Goal: Transaction & Acquisition: Purchase product/service

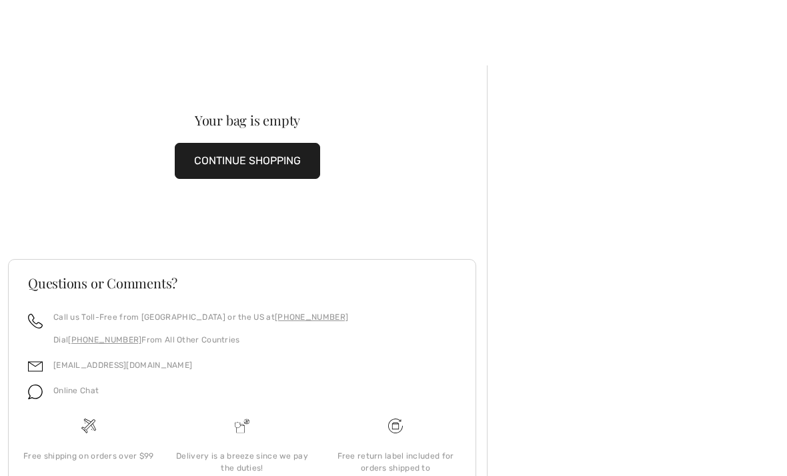
click at [684, 71] on div at bounding box center [637, 314] width 300 height 499
click at [271, 167] on button "CONTINUE SHOPPING" at bounding box center [247, 161] width 145 height 36
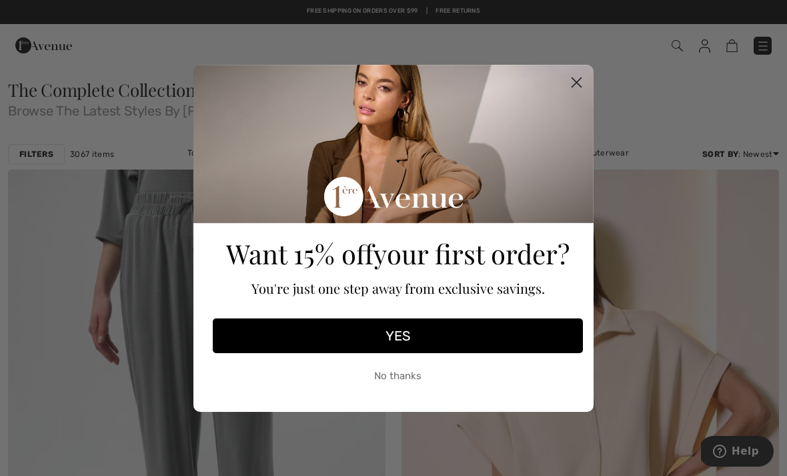
click at [572, 82] on circle "Close dialog" at bounding box center [577, 82] width 22 height 22
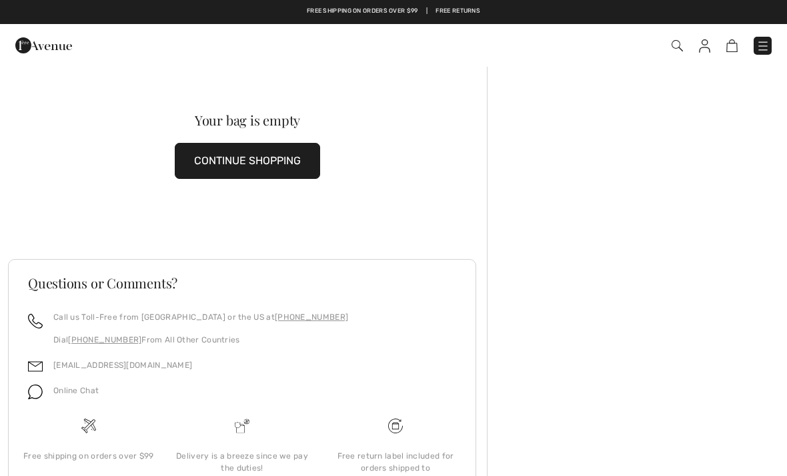
click at [395, 13] on link "Free shipping on orders over $99" at bounding box center [362, 11] width 111 height 9
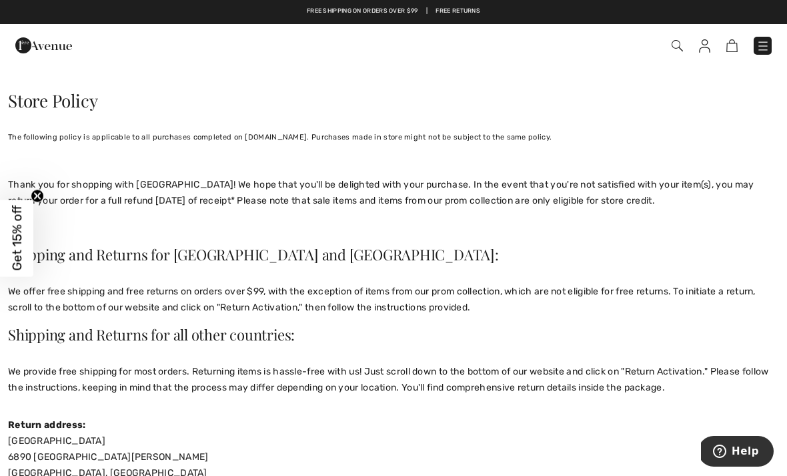
click at [674, 49] on img at bounding box center [677, 45] width 11 height 11
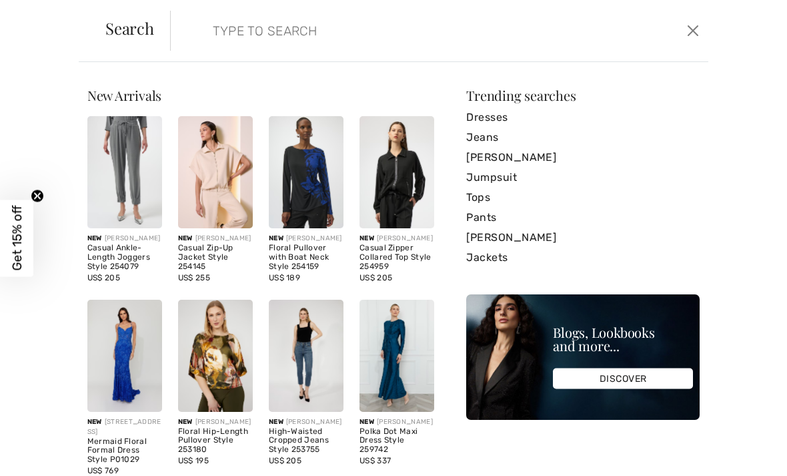
click at [689, 38] on button "Close" at bounding box center [693, 30] width 19 height 21
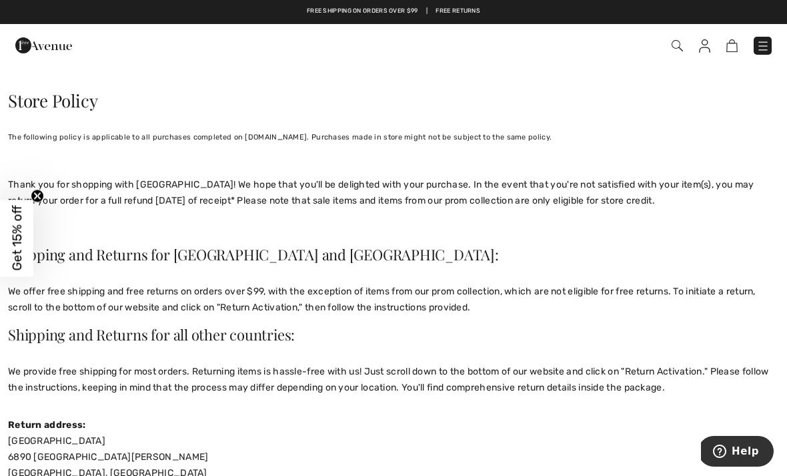
click at [701, 42] on img at bounding box center [704, 45] width 11 height 13
click at [704, 50] on img at bounding box center [704, 45] width 11 height 13
click at [727, 49] on img at bounding box center [732, 45] width 11 height 13
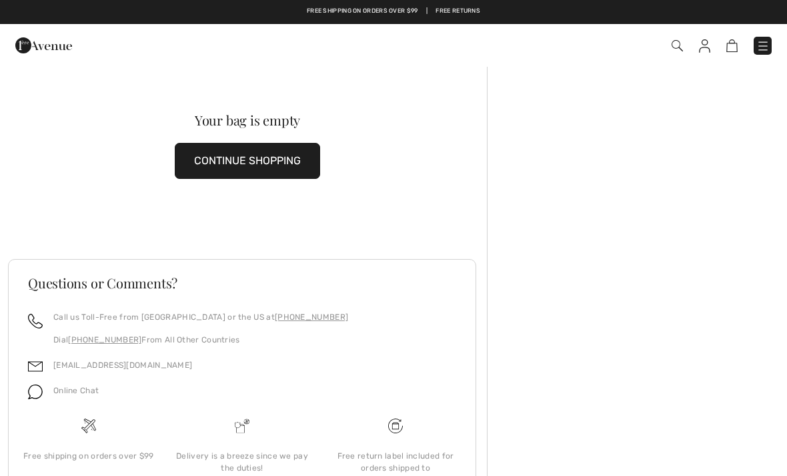
click at [759, 41] on img at bounding box center [763, 45] width 13 height 13
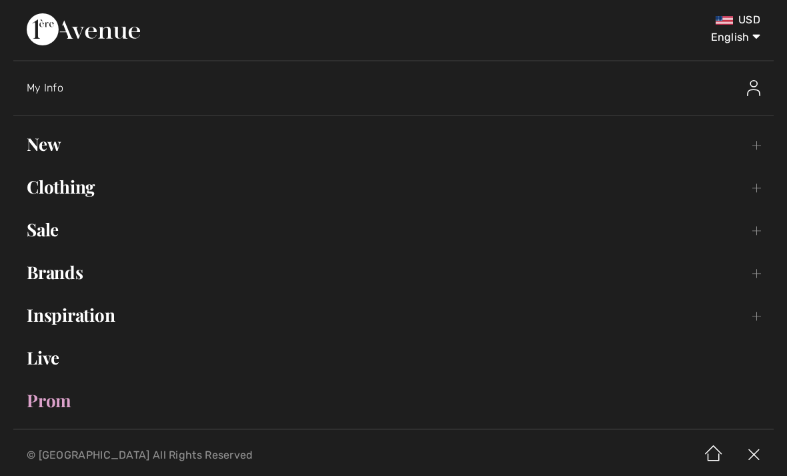
click at [57, 226] on link "Sale Toggle submenu" at bounding box center [393, 229] width 761 height 29
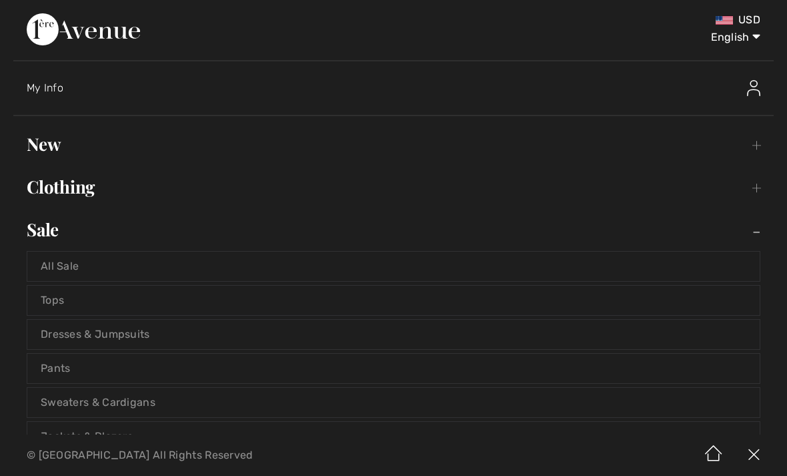
click at [151, 330] on link "Dresses & Jumpsuits" at bounding box center [393, 334] width 733 height 29
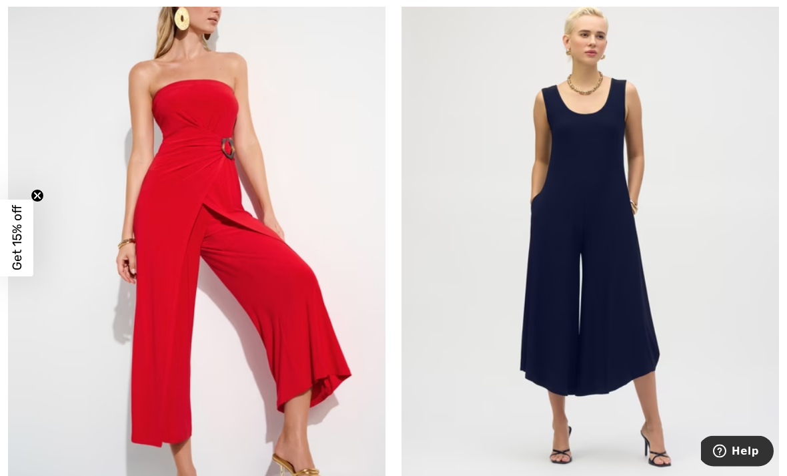
scroll to position [7320, 0]
click at [199, 207] on img at bounding box center [197, 238] width 378 height 566
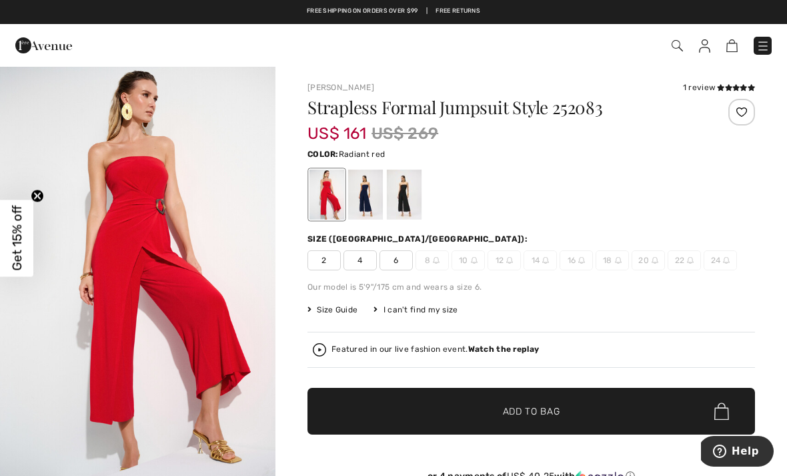
click at [398, 253] on span "6" at bounding box center [396, 260] width 33 height 20
click at [526, 411] on span "Add to Bag" at bounding box center [531, 411] width 57 height 14
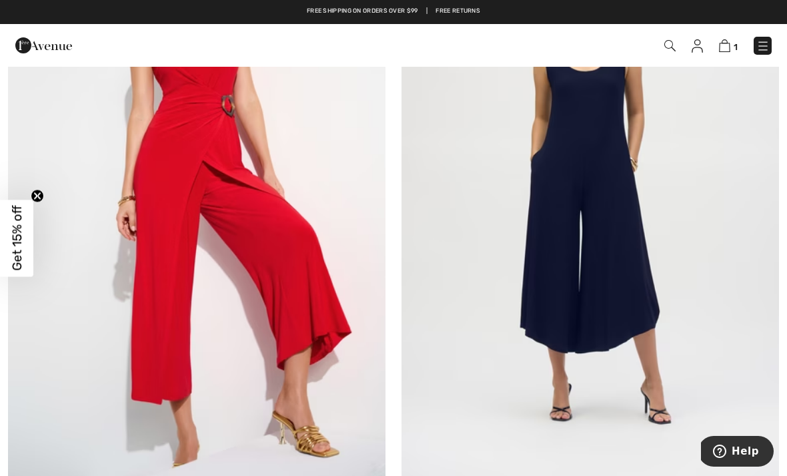
click at [731, 41] on img at bounding box center [724, 45] width 11 height 13
click at [737, 39] on link "1" at bounding box center [728, 45] width 19 height 16
click at [729, 51] on img at bounding box center [724, 45] width 11 height 13
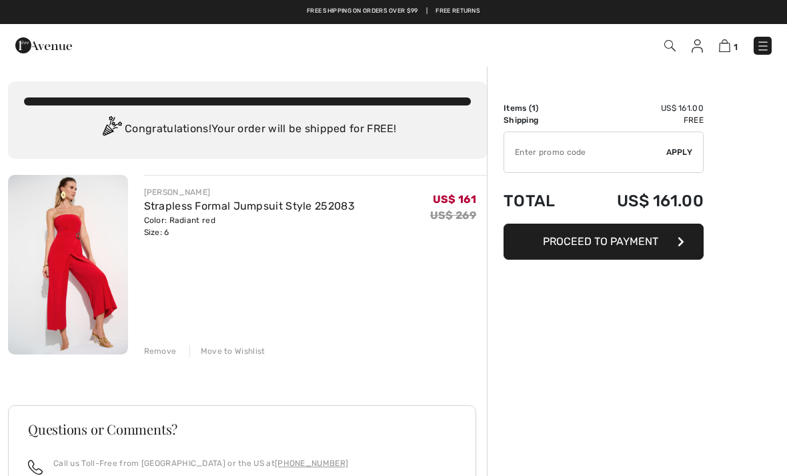
checkbox input "true"
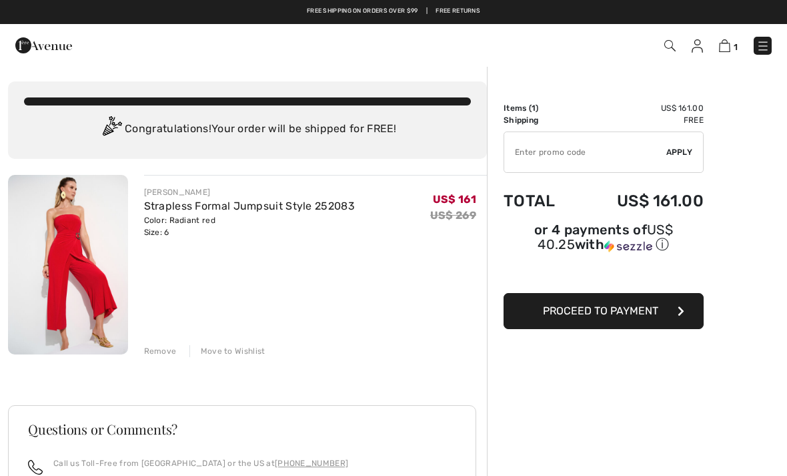
click at [640, 313] on span "Proceed to Payment" at bounding box center [600, 310] width 115 height 13
click at [565, 308] on span "Proceed to Payment" at bounding box center [600, 310] width 115 height 13
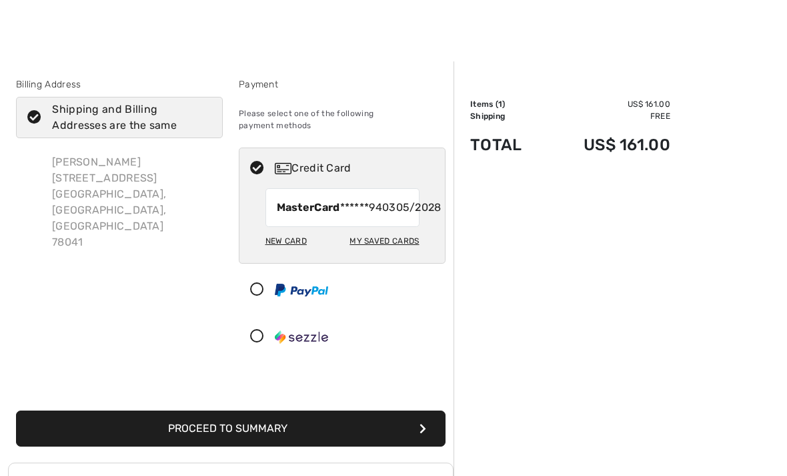
scroll to position [37, 0]
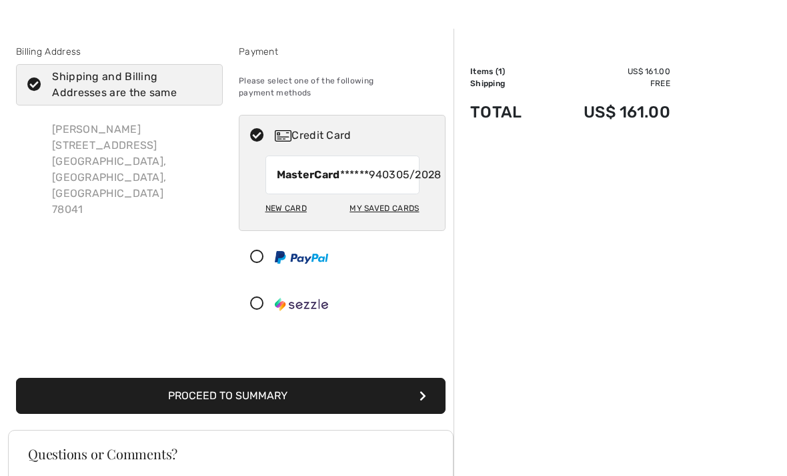
click at [330, 168] on strong "MasterCard" at bounding box center [308, 174] width 63 height 13
click at [288, 208] on div "New Card" at bounding box center [286, 208] width 41 height 23
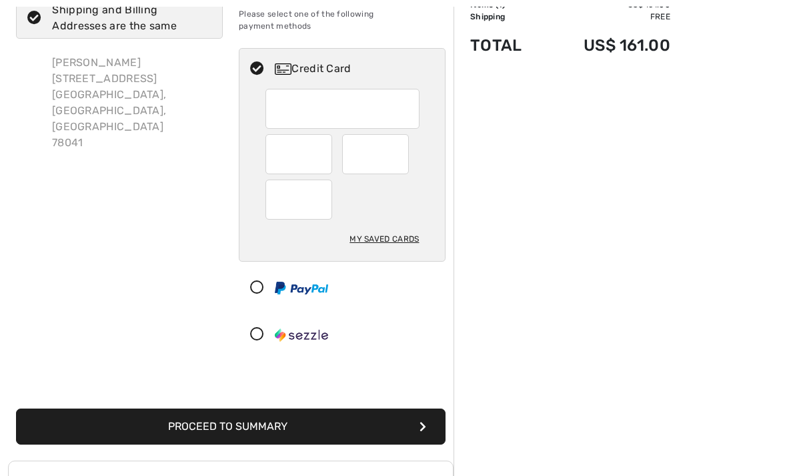
scroll to position [103, 0]
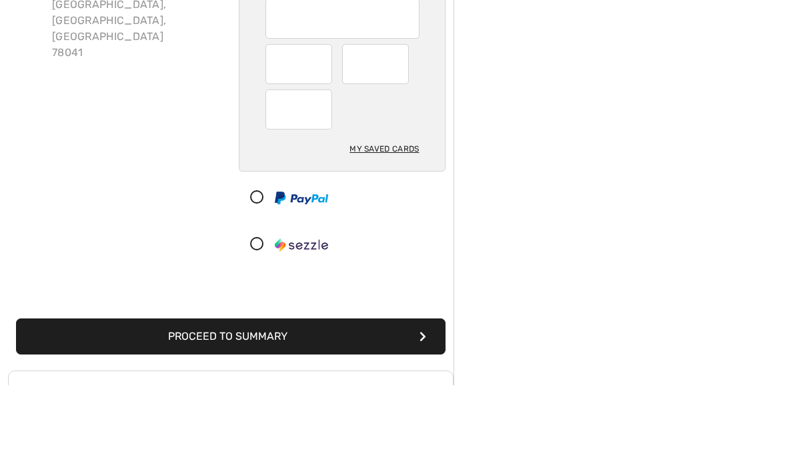
click at [394, 228] on div "My Saved Cards" at bounding box center [384, 239] width 69 height 23
radio input "true"
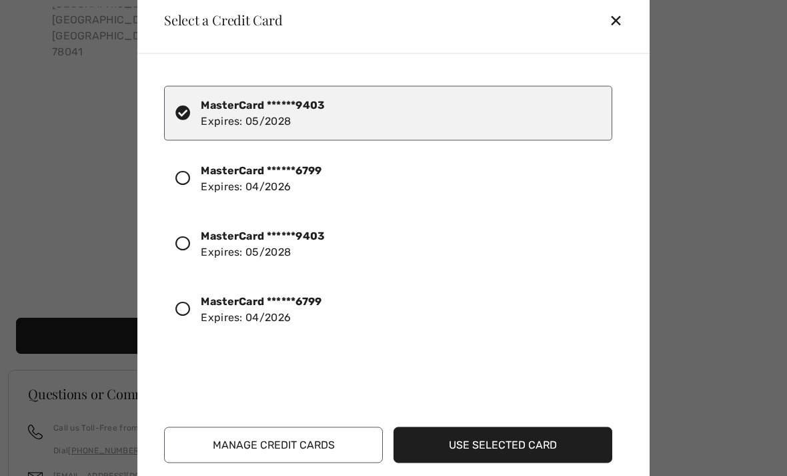
click at [183, 166] on div "MasterCard ******6799 Expires: 04/2026" at bounding box center [388, 178] width 448 height 55
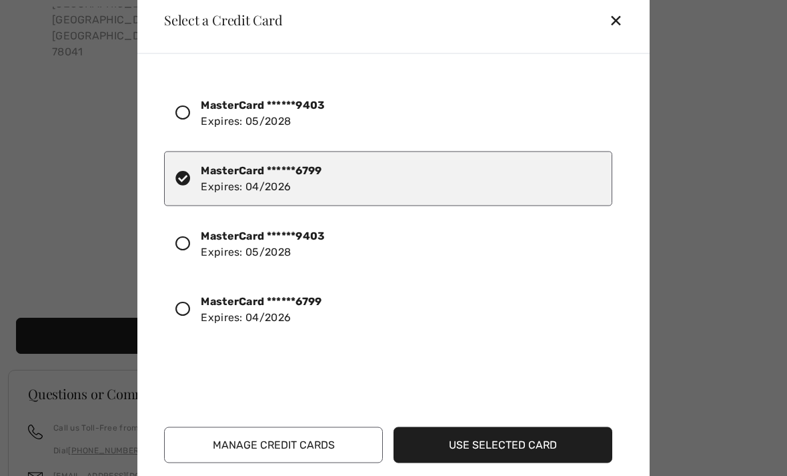
click at [500, 448] on button "Use Selected Card" at bounding box center [503, 444] width 219 height 36
click at [483, 442] on button "Use Selected Card" at bounding box center [503, 444] width 219 height 36
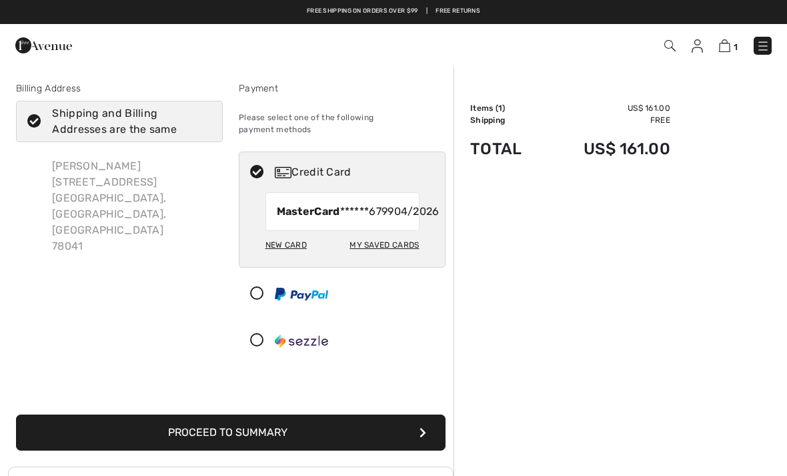
click at [262, 434] on button "Proceed to Summary" at bounding box center [231, 432] width 430 height 36
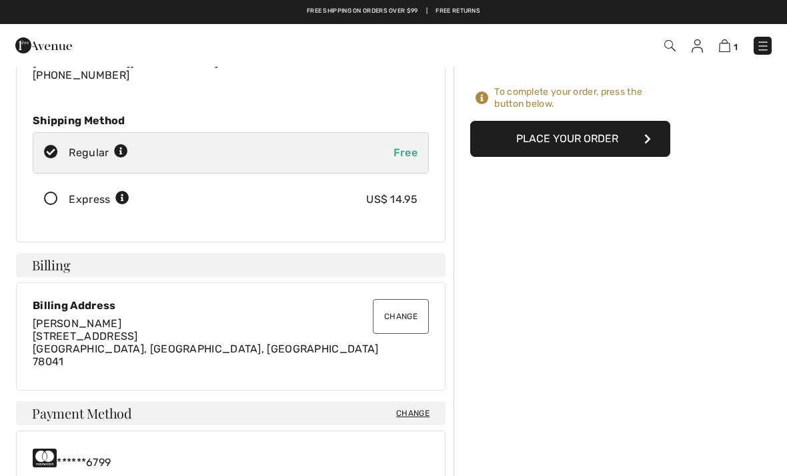
scroll to position [108, 0]
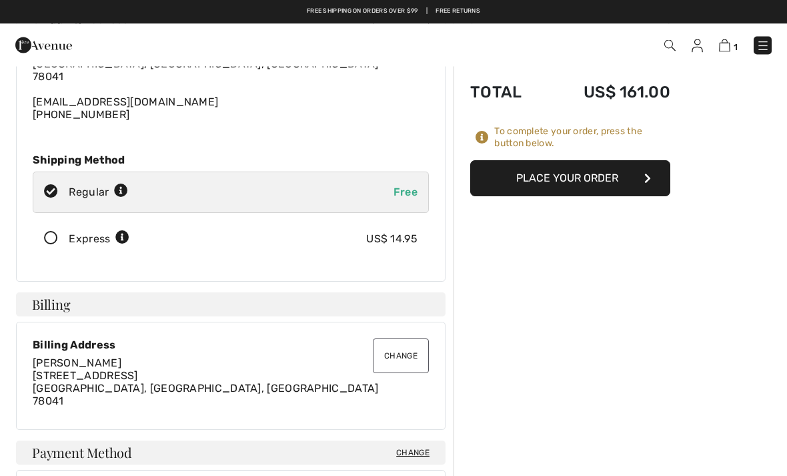
click at [586, 174] on button "Place Your Order" at bounding box center [570, 179] width 200 height 36
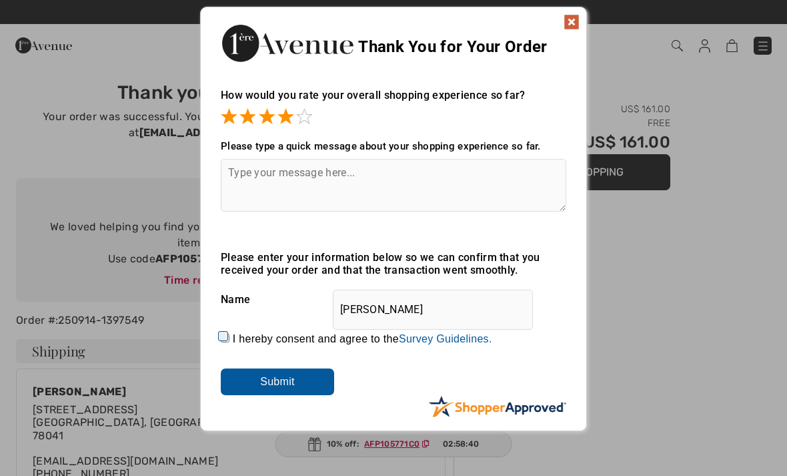
click at [294, 376] on input "Submit" at bounding box center [277, 381] width 113 height 27
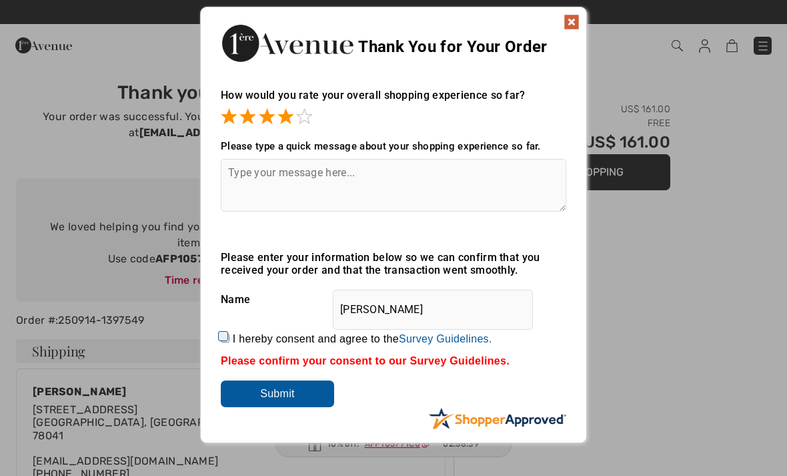
click at [578, 17] on img at bounding box center [572, 22] width 16 height 16
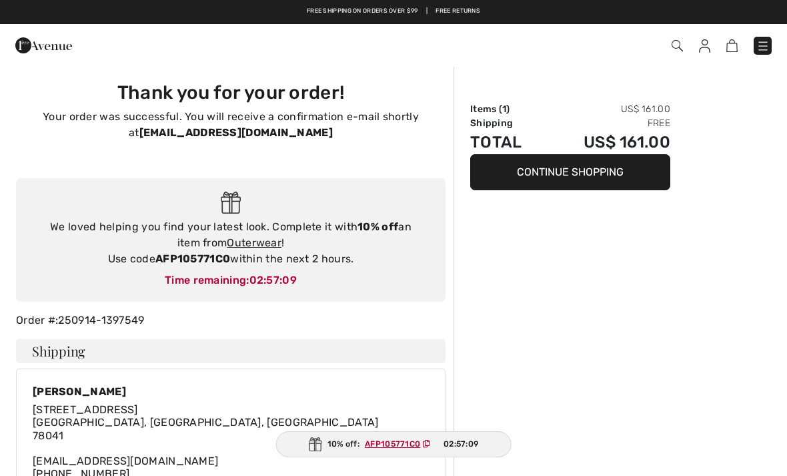
click at [701, 59] on div "Checkout" at bounding box center [393, 45] width 787 height 43
click at [707, 48] on img at bounding box center [704, 45] width 11 height 13
click at [707, 52] on img at bounding box center [704, 45] width 11 height 13
click at [707, 48] on img at bounding box center [704, 45] width 11 height 13
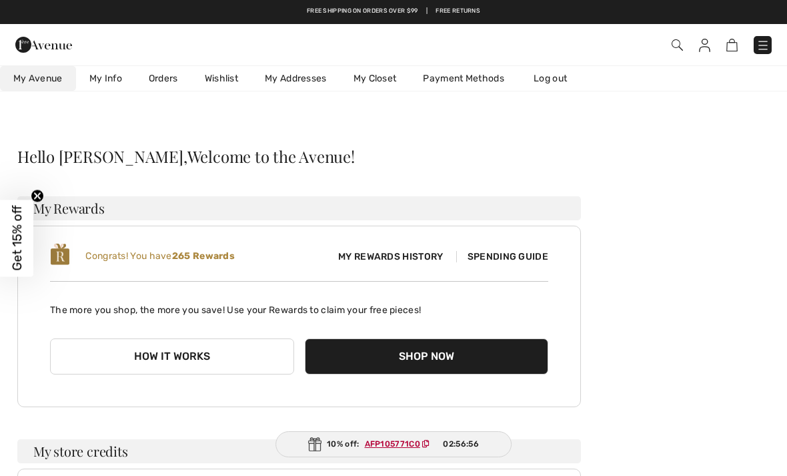
click at [165, 75] on link "Orders" at bounding box center [163, 78] width 56 height 25
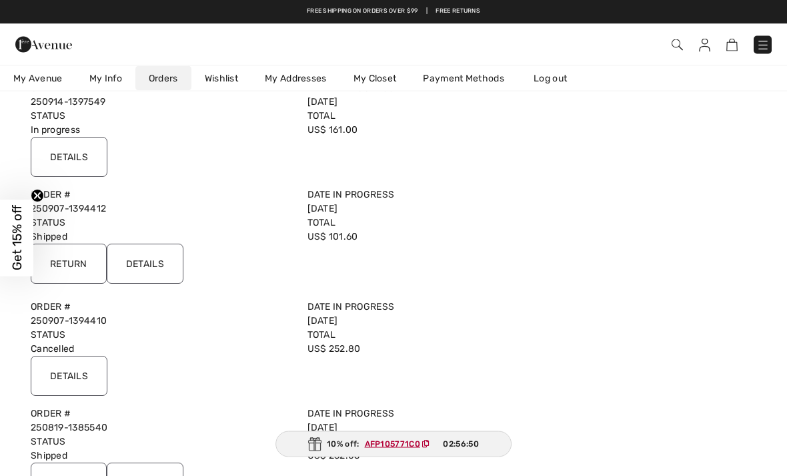
scroll to position [121, 0]
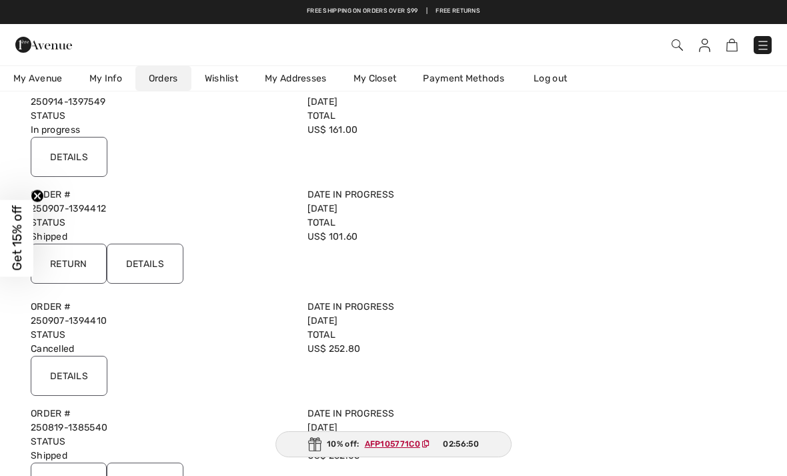
click at [83, 157] on input "Details" at bounding box center [69, 157] width 77 height 40
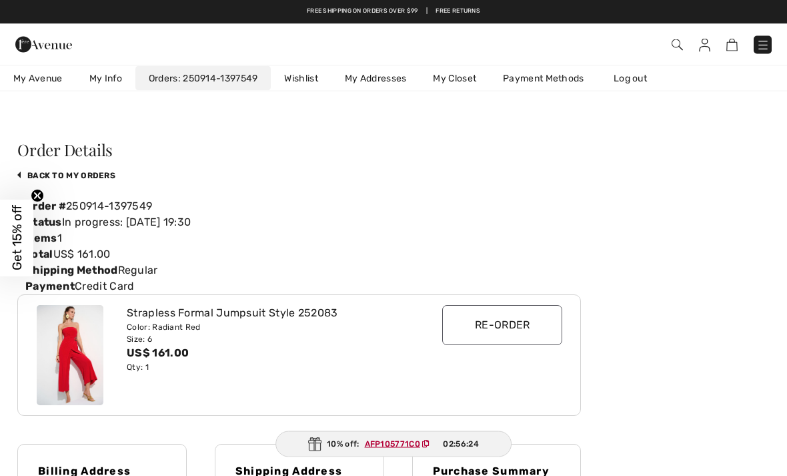
scroll to position [0, 0]
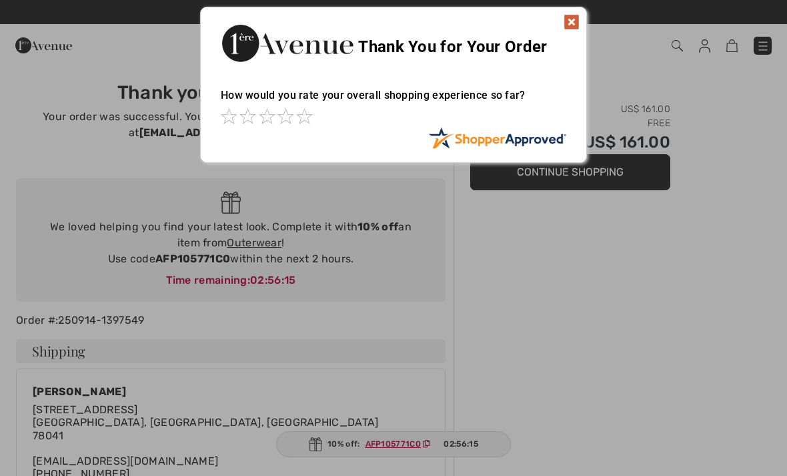
click at [568, 24] on img at bounding box center [572, 22] width 16 height 16
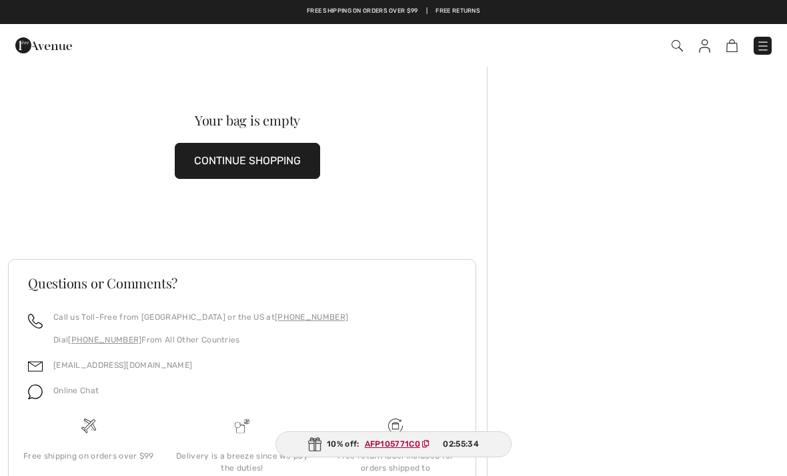
click at [266, 157] on button "CONTINUE SHOPPING" at bounding box center [247, 161] width 145 height 36
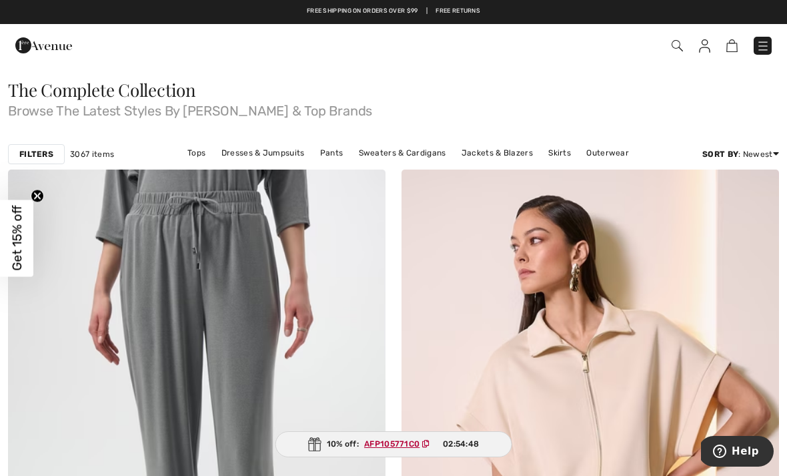
click at [761, 44] on img at bounding box center [763, 45] width 13 height 13
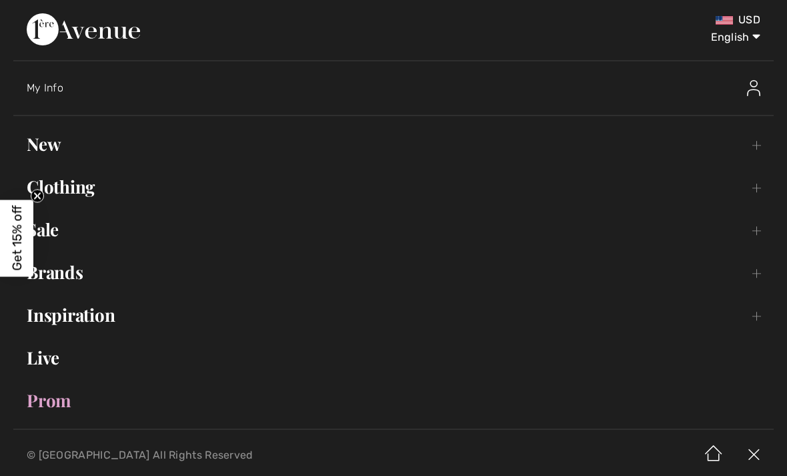
click at [57, 225] on link "Sale Toggle submenu" at bounding box center [393, 229] width 761 height 29
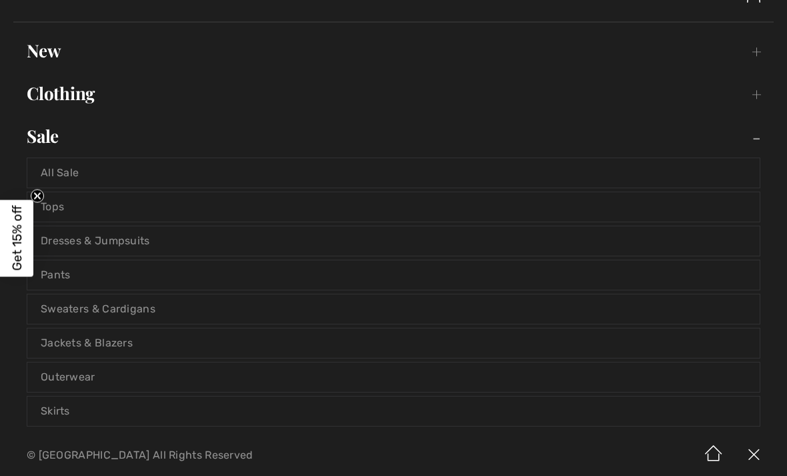
scroll to position [94, 0]
click at [104, 306] on link "Sweaters & Cardigans" at bounding box center [393, 308] width 733 height 29
click at [144, 307] on link "Sweaters & Cardigans" at bounding box center [393, 308] width 733 height 29
